Goal: Transaction & Acquisition: Obtain resource

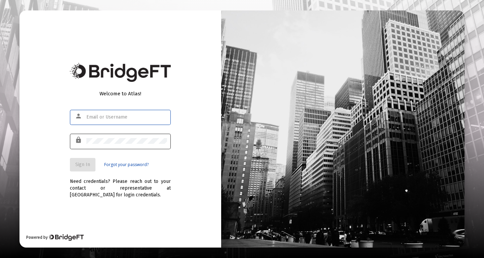
type input "[PERSON_NAME][EMAIL_ADDRESS][PERSON_NAME][DOMAIN_NAME]"
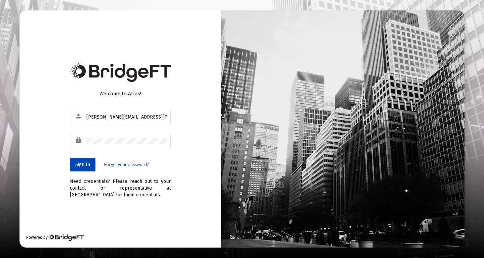
click at [78, 165] on span "Sign In" at bounding box center [82, 164] width 15 height 6
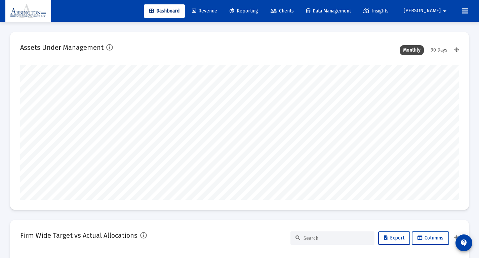
type input "[DATE]"
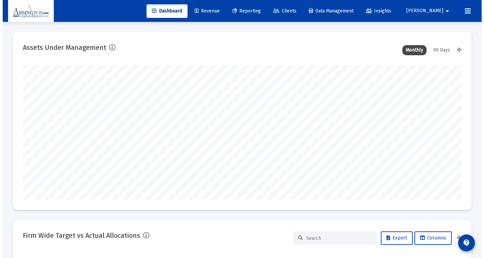
scroll to position [135, 204]
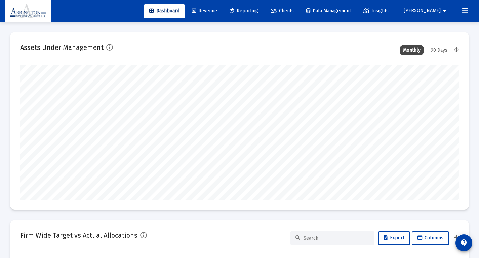
click at [258, 12] on span "Reporting" at bounding box center [244, 11] width 29 height 6
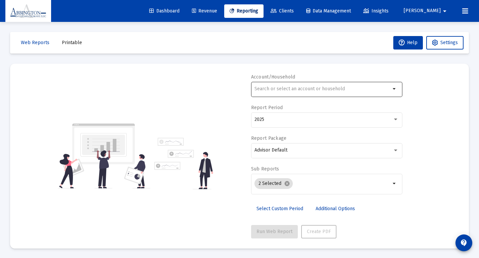
click at [295, 90] on input "text" at bounding box center [323, 88] width 136 height 5
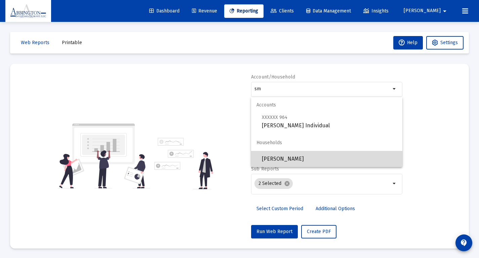
click at [298, 159] on span "[PERSON_NAME]" at bounding box center [329, 159] width 135 height 16
type input "[PERSON_NAME]"
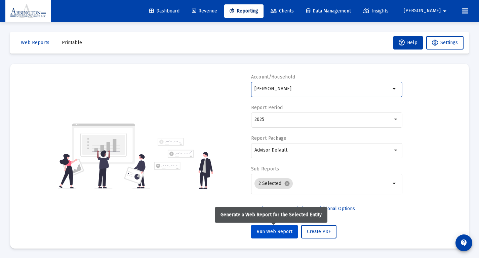
click at [273, 232] on span "Run Web Report" at bounding box center [275, 231] width 36 height 6
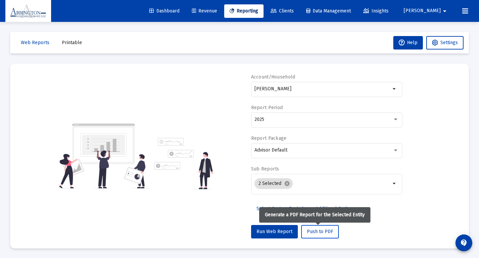
click at [321, 234] on span "Push to PDF" at bounding box center [320, 231] width 26 height 6
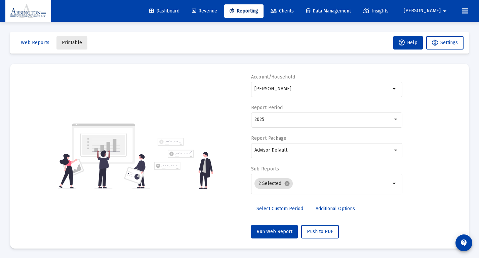
click at [67, 44] on span "Printable" at bounding box center [72, 43] width 20 height 6
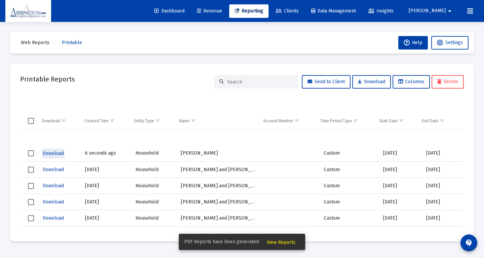
click at [54, 153] on span "Download" at bounding box center [53, 153] width 21 height 6
